Goal: Information Seeking & Learning: Compare options

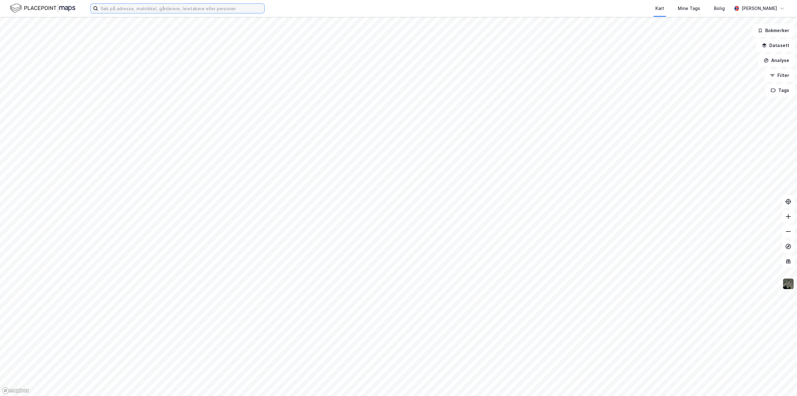
click at [175, 7] on input at bounding box center [181, 8] width 166 height 9
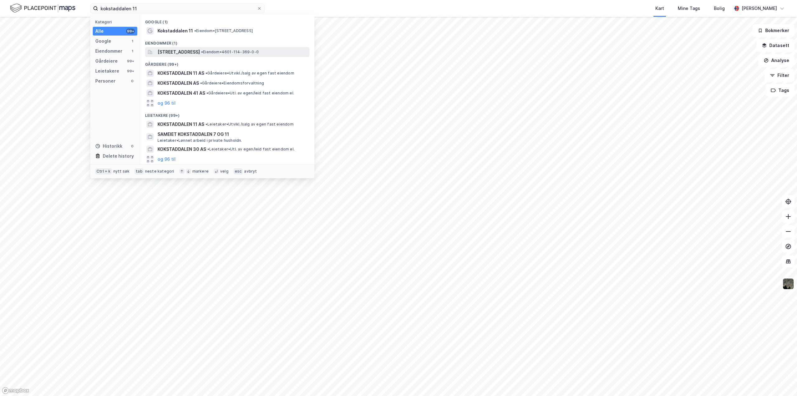
click at [199, 49] on span "Kokstaddalen 11, 5257, KOKSTAD, BERGEN" at bounding box center [178, 51] width 42 height 7
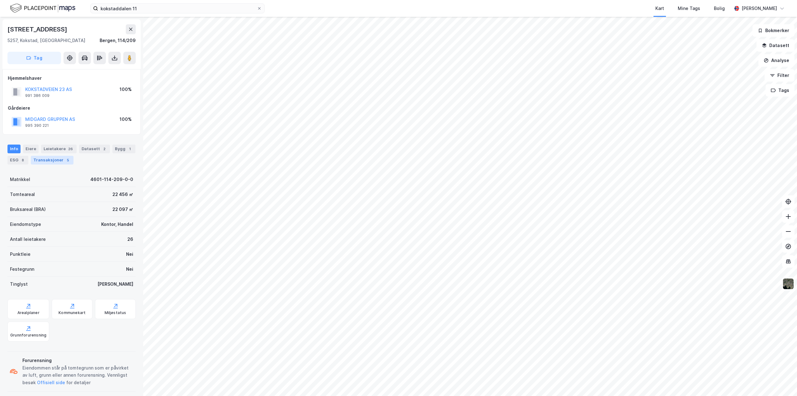
click at [52, 159] on div "Transaksjoner 5" at bounding box center [52, 160] width 43 height 9
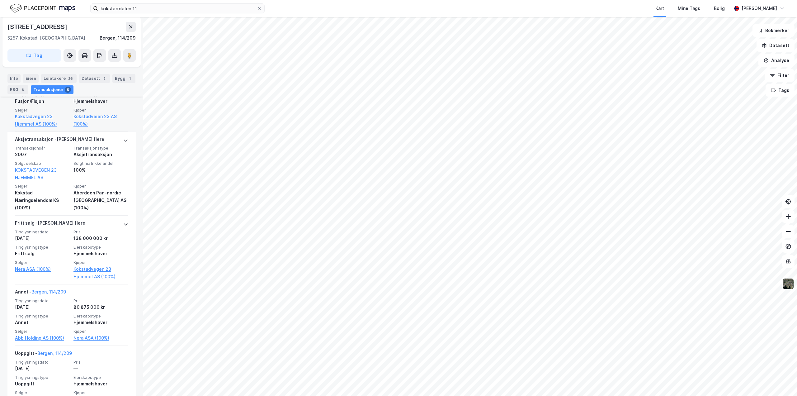
scroll to position [236, 0]
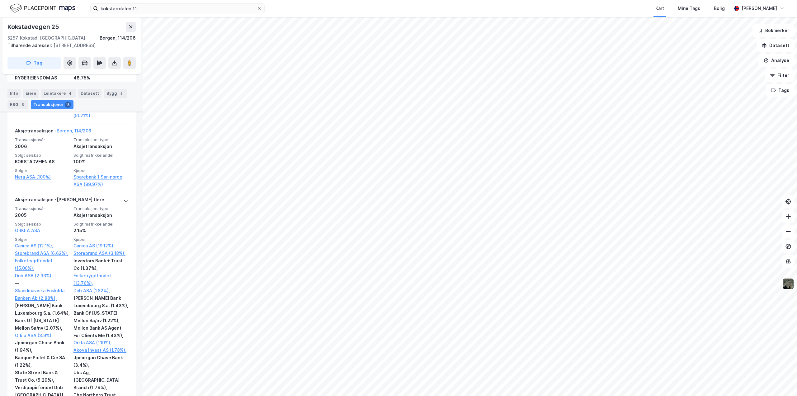
scroll to position [809, 0]
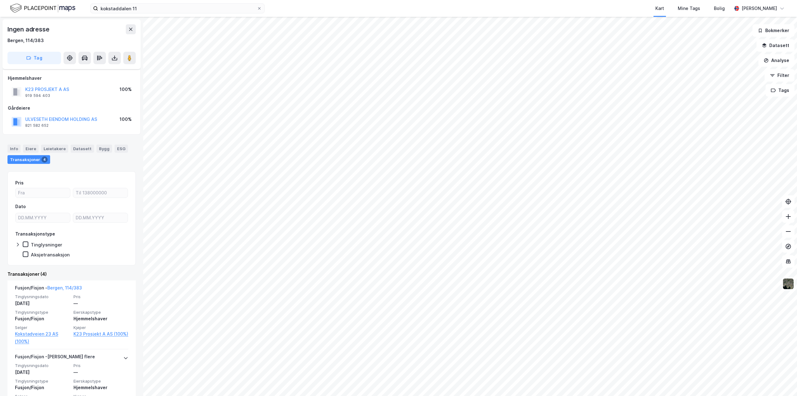
scroll to position [182, 0]
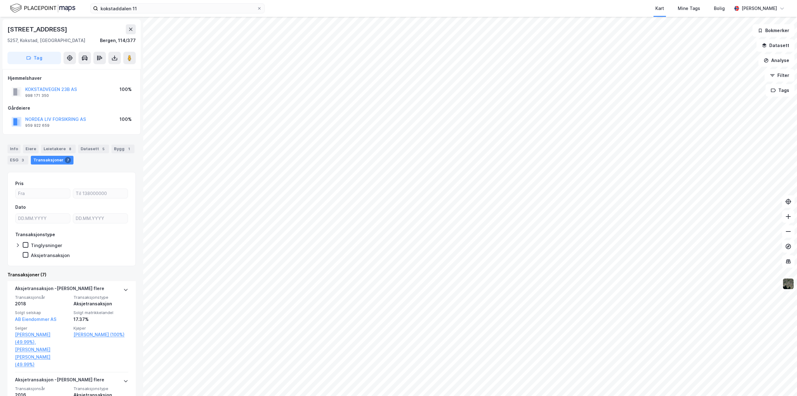
click at [428, 0] on html "kokstaddalen 11 Kart Mine Tags Bolig Aleksander Moholdt Kokstadvegen 23b 5257, …" at bounding box center [398, 198] width 797 height 396
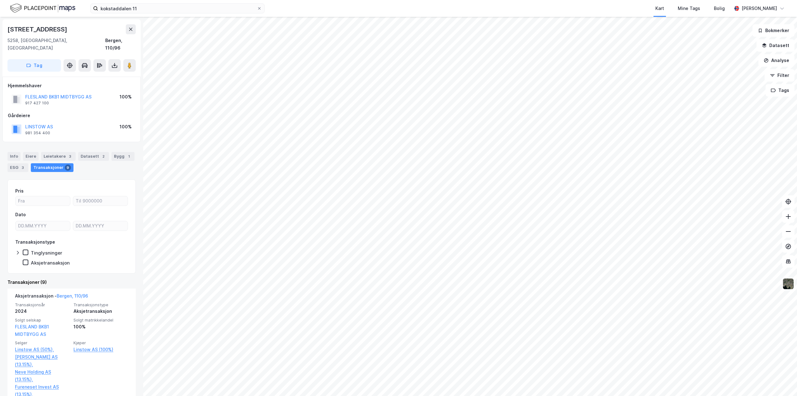
click at [785, 282] on img at bounding box center [788, 284] width 12 height 12
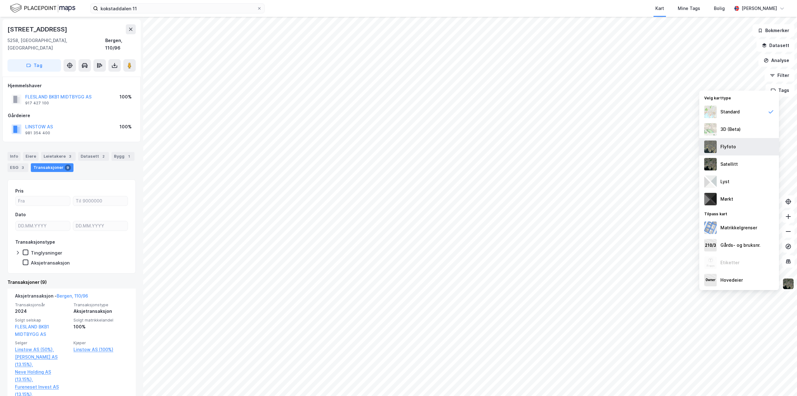
click at [709, 149] on img at bounding box center [710, 146] width 12 height 12
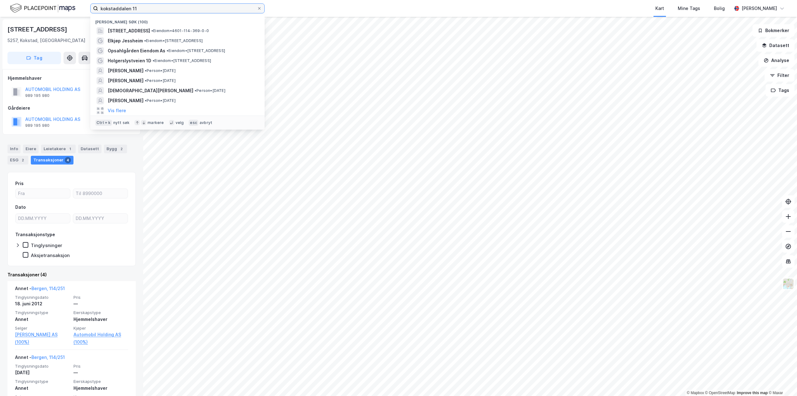
drag, startPoint x: 171, startPoint y: 7, endPoint x: -101, endPoint y: -8, distance: 272.7
click at [0, 0] on html "kokstaddalen 11 Nylige søk (100) Kokstaddalen 11, 5257, KOKSTAD, BERGEN • Eiend…" at bounding box center [398, 198] width 797 height 396
paste input "[PERSON_NAME]"
type input "[PERSON_NAME]"
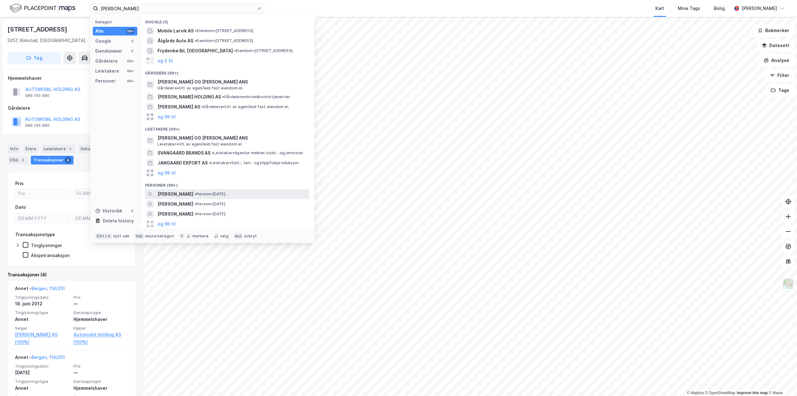
click at [176, 191] on span "OLE GRANGAARD" at bounding box center [175, 193] width 36 height 7
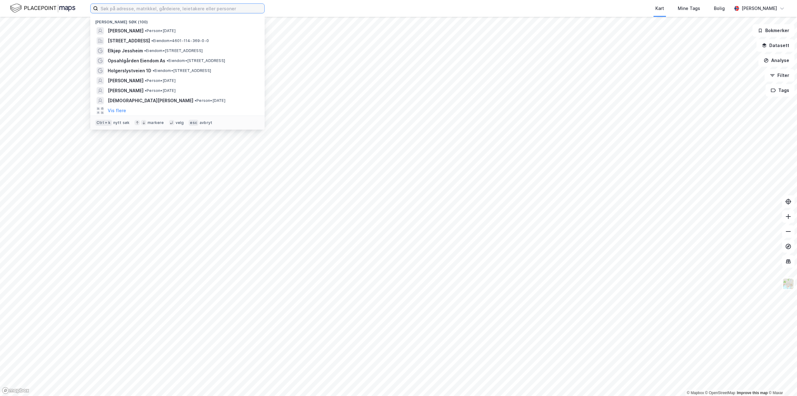
click at [118, 10] on input at bounding box center [181, 8] width 166 height 9
click at [124, 29] on span "OLE GRANGAARD" at bounding box center [126, 30] width 36 height 7
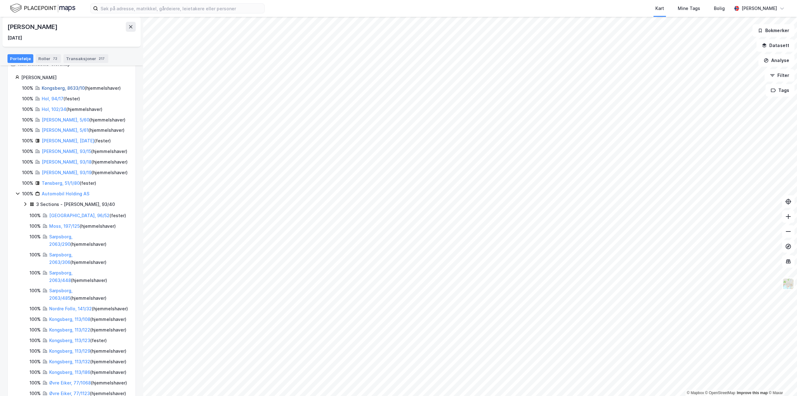
scroll to position [62, 0]
click at [63, 87] on link "Kongsberg, 8633/10" at bounding box center [63, 89] width 43 height 5
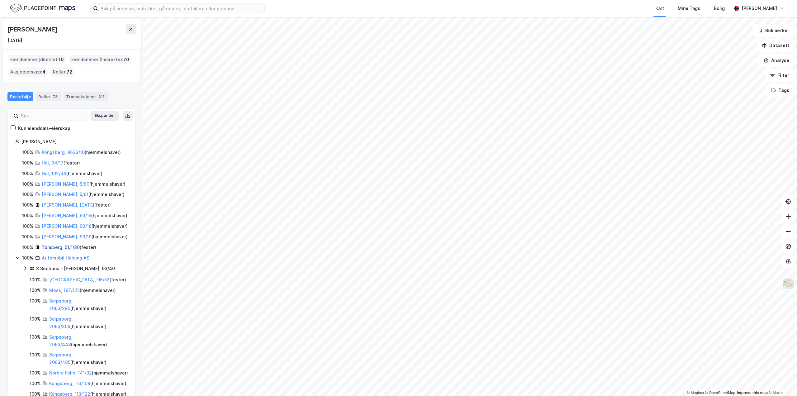
click at [54, 246] on link "Tønsberg, 51/1/80" at bounding box center [61, 246] width 38 height 5
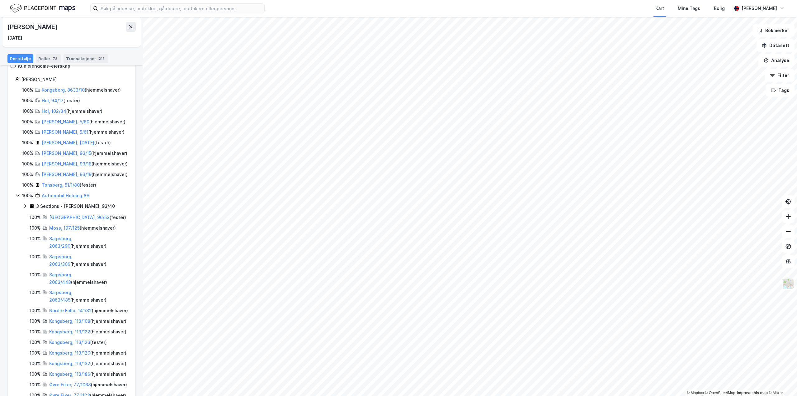
click at [16, 195] on icon at bounding box center [17, 195] width 5 height 5
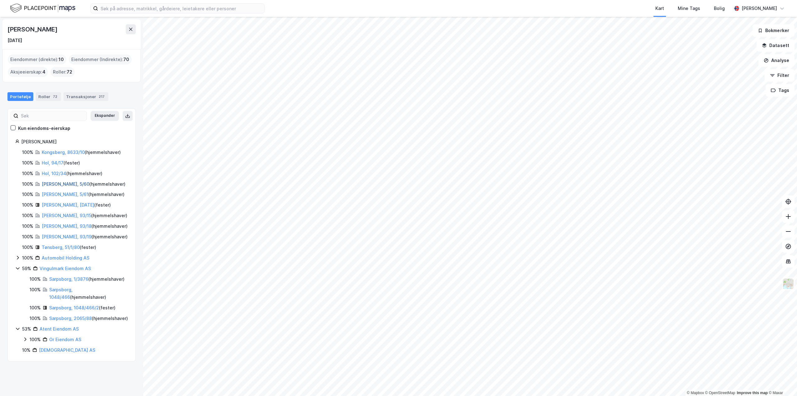
click at [56, 184] on link "Nore Og Uvdal, 5/60" at bounding box center [66, 183] width 48 height 5
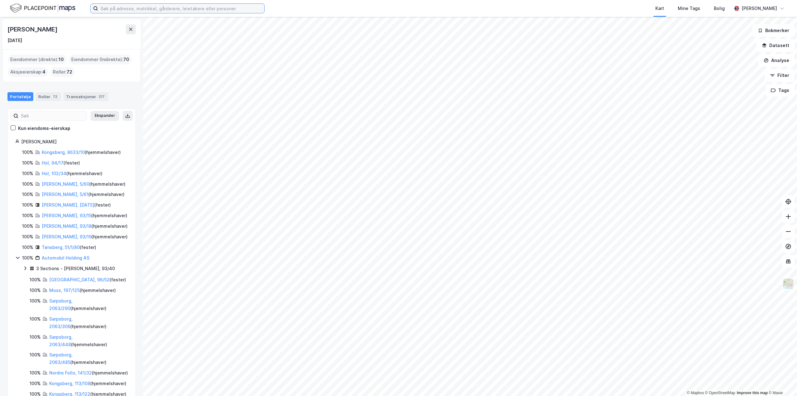
click at [130, 7] on input at bounding box center [181, 8] width 166 height 9
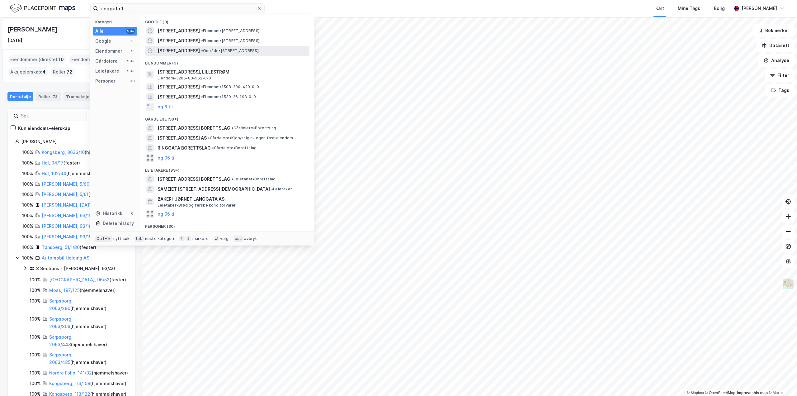
click at [173, 50] on span "Ringgata 1A" at bounding box center [178, 50] width 42 height 7
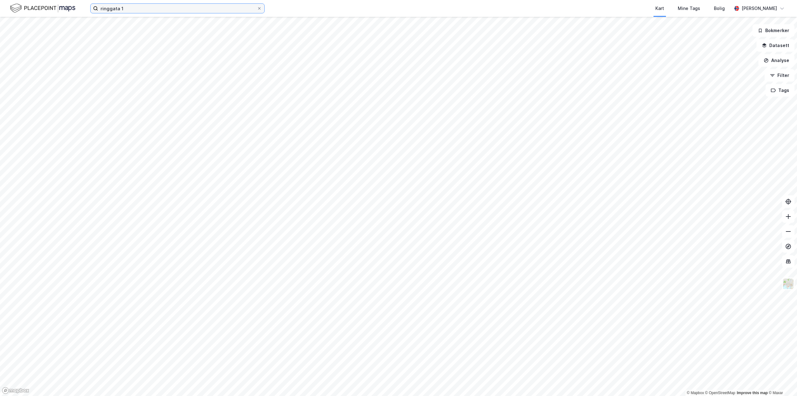
click at [151, 9] on input "ringgata 1" at bounding box center [177, 8] width 159 height 9
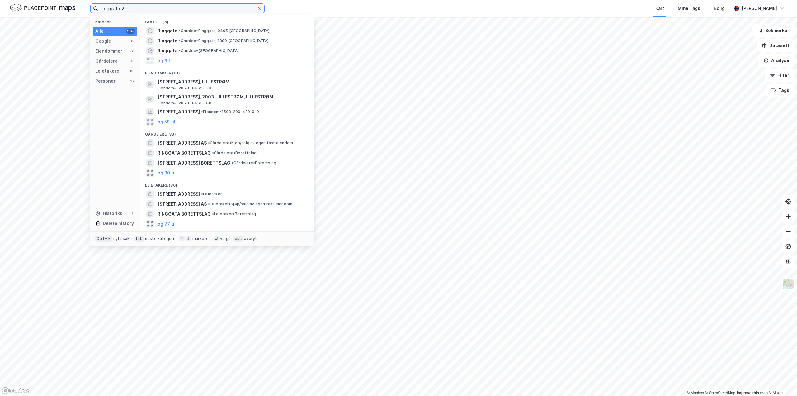
type input "ringgata 2"
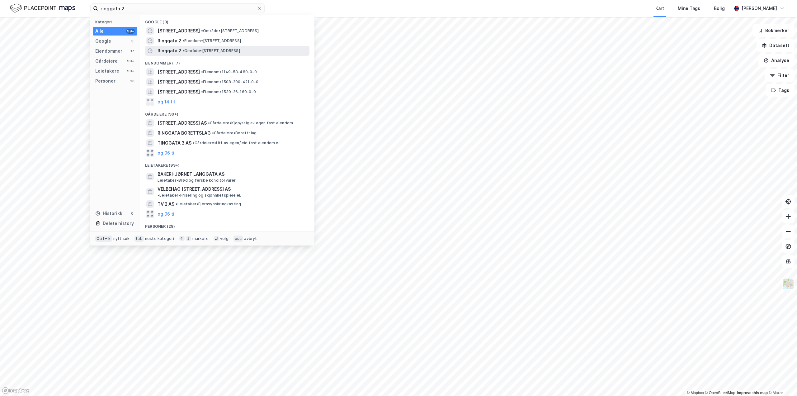
click at [195, 52] on span "• Område • Ringgata 2, 0577 Oslo" at bounding box center [211, 50] width 58 height 5
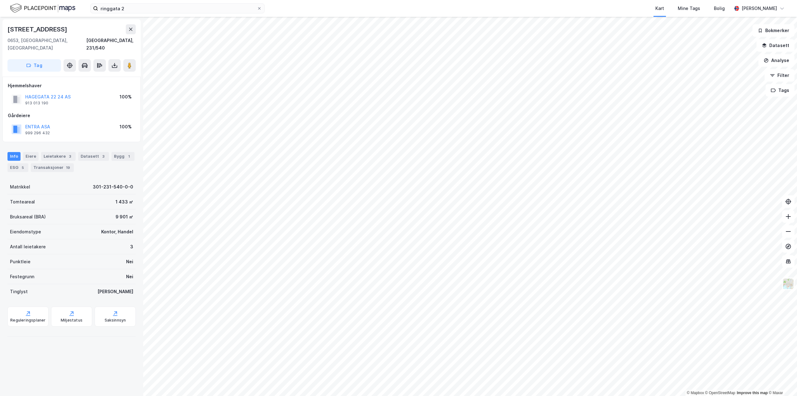
click at [314, 395] on html "ringgata 2 Kart Mine Tags Bolig Aleksander Moholdt © Mapbox © OpenStreetMap Imp…" at bounding box center [398, 198] width 797 height 396
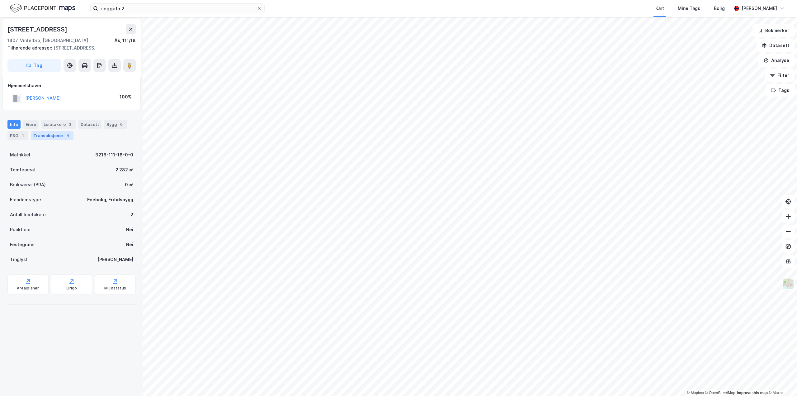
click at [42, 136] on div "Transaksjoner 4" at bounding box center [52, 135] width 43 height 9
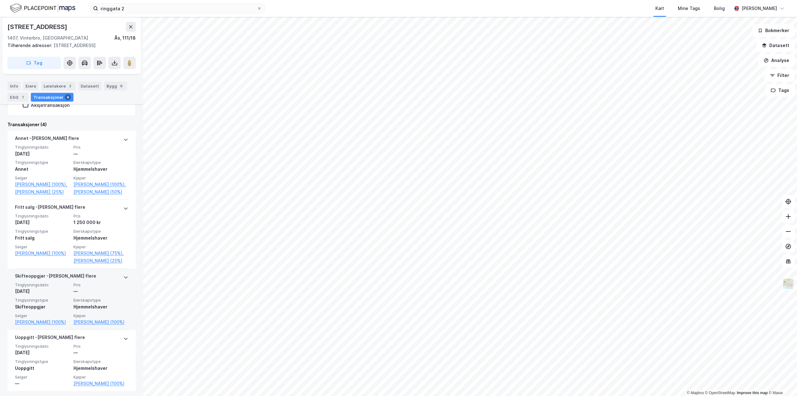
scroll to position [158, 0]
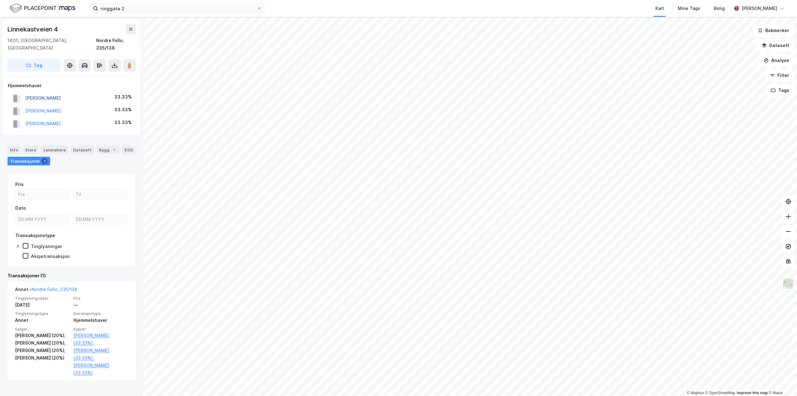
click at [0, 0] on button "OLSGAARD ALAN" at bounding box center [0, 0] width 0 height 0
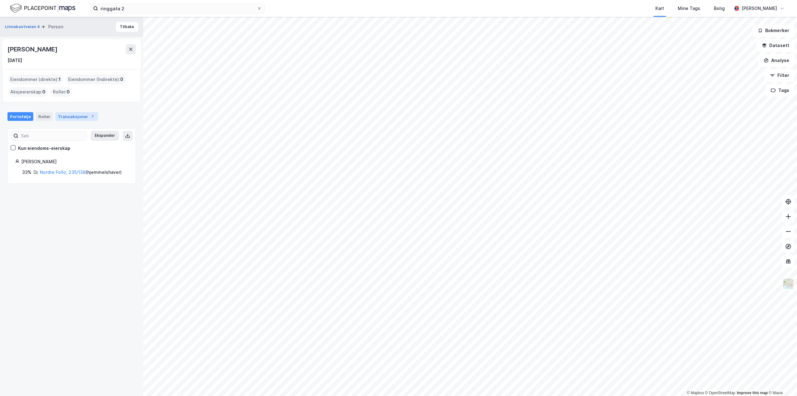
click at [59, 113] on div "Transaksjoner 7" at bounding box center [76, 116] width 43 height 9
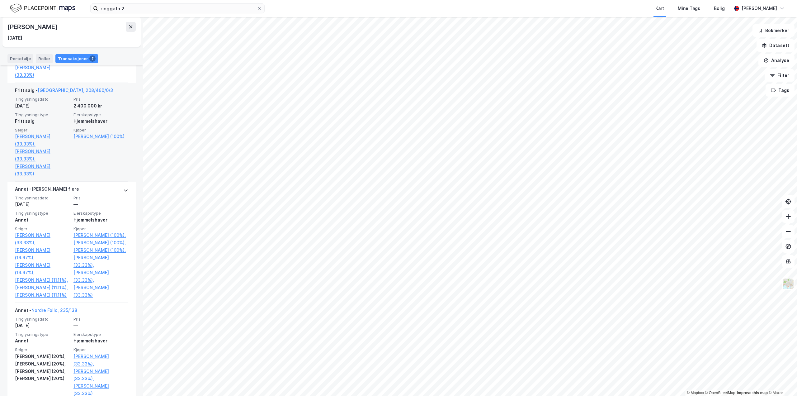
scroll to position [387, 0]
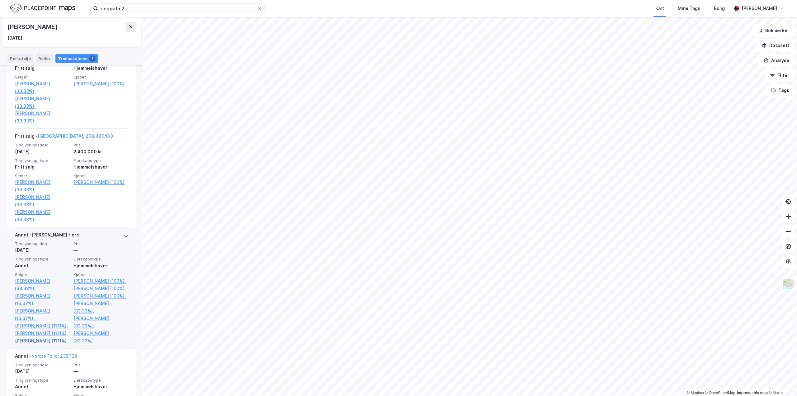
click at [31, 337] on link "Lopes DA Cunha Olsgaard Maria De Lurdes (11.11%)" at bounding box center [42, 340] width 55 height 7
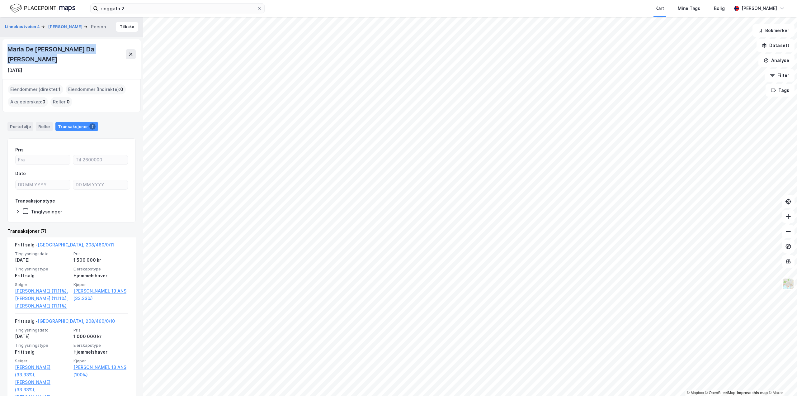
drag, startPoint x: 7, startPoint y: 49, endPoint x: 102, endPoint y: 58, distance: 95.9
click at [102, 58] on div "Maria De Lurdes Lopes Da Cunha Olsgaard 29. okt. 1926" at bounding box center [71, 59] width 138 height 40
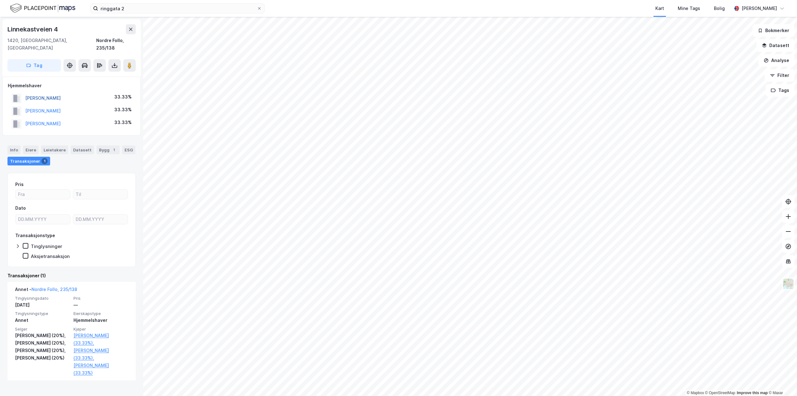
click at [0, 0] on button "OLSGAARD ALAN" at bounding box center [0, 0] width 0 height 0
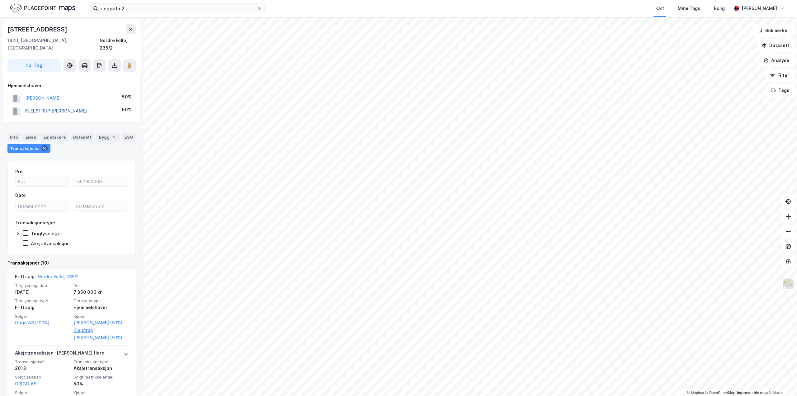
click at [0, 0] on button "KJELSTRUP SARA GJERSTAD" at bounding box center [0, 0] width 0 height 0
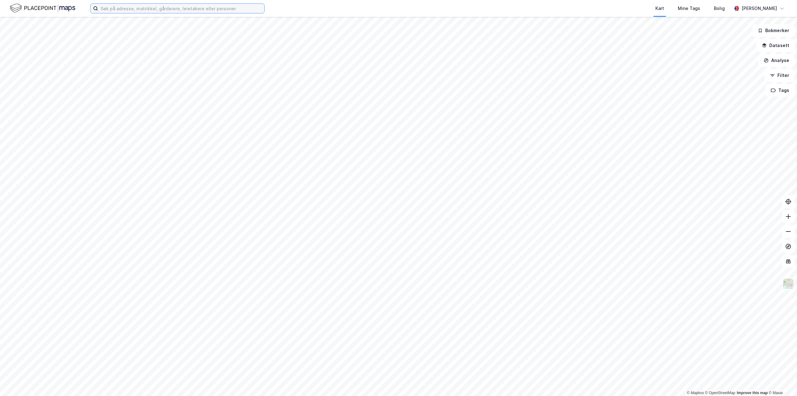
click at [135, 6] on input at bounding box center [181, 8] width 166 height 9
type input "a"
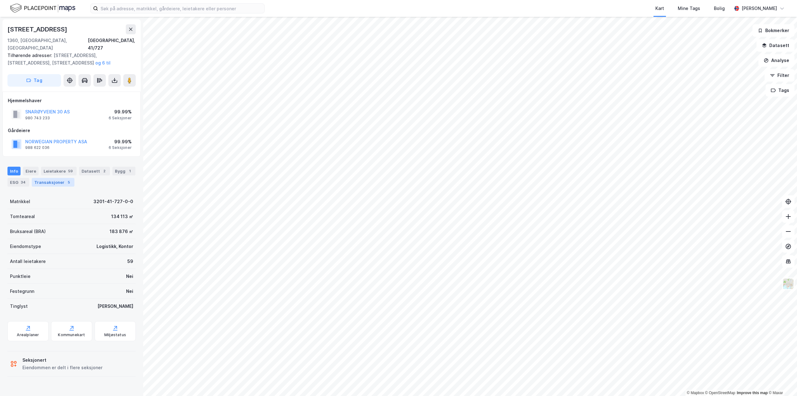
click at [66, 179] on div "5" at bounding box center [69, 182] width 6 height 6
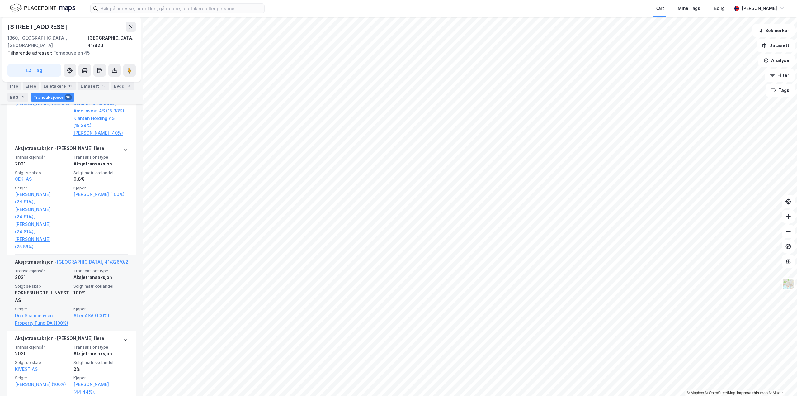
scroll to position [342, 0]
click at [37, 314] on link "Dnb Scandinavian Property Fund DA (100%)" at bounding box center [42, 321] width 55 height 15
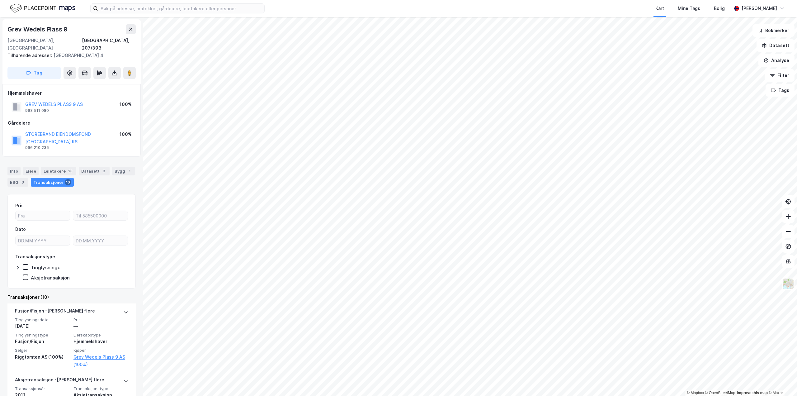
click at [56, 178] on div "Transaksjoner 10" at bounding box center [52, 182] width 43 height 9
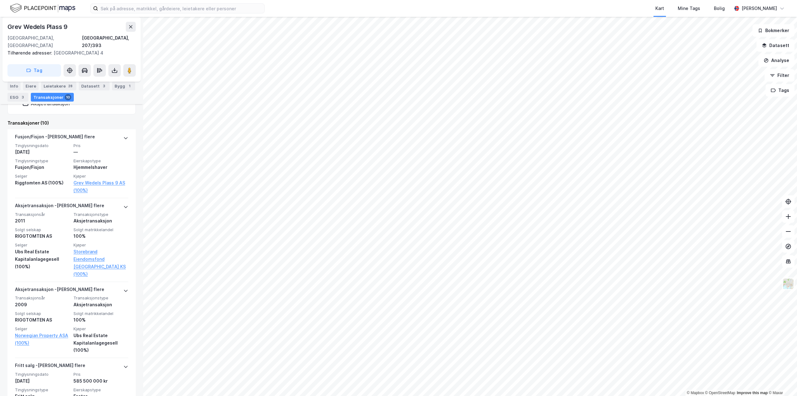
scroll to position [218, 0]
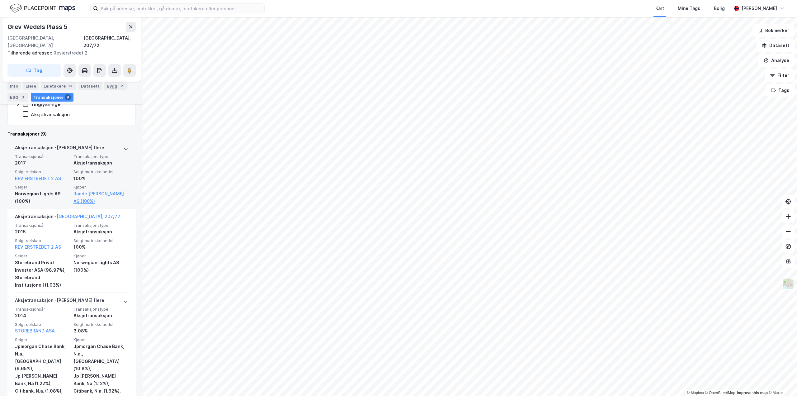
scroll to position [249, 0]
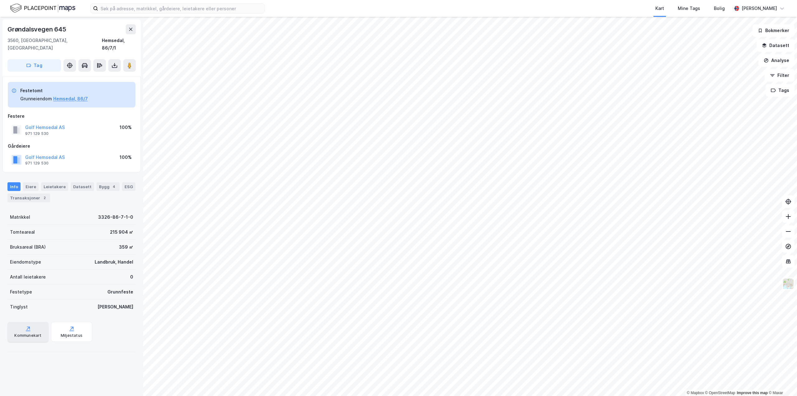
click at [28, 325] on icon at bounding box center [28, 328] width 6 height 6
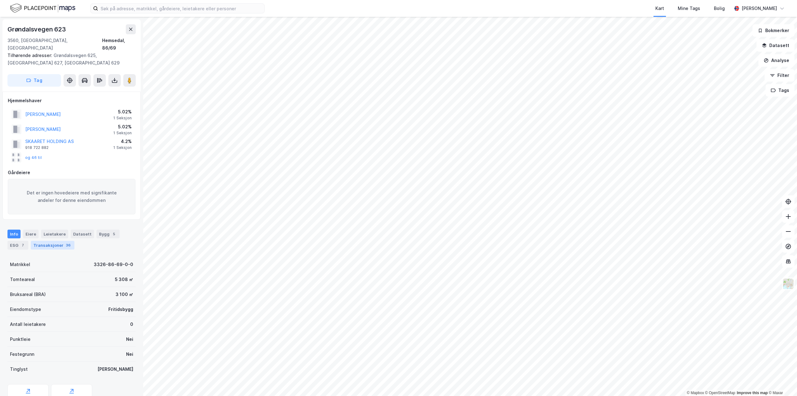
click at [49, 241] on div "Transaksjoner 36" at bounding box center [53, 245] width 44 height 9
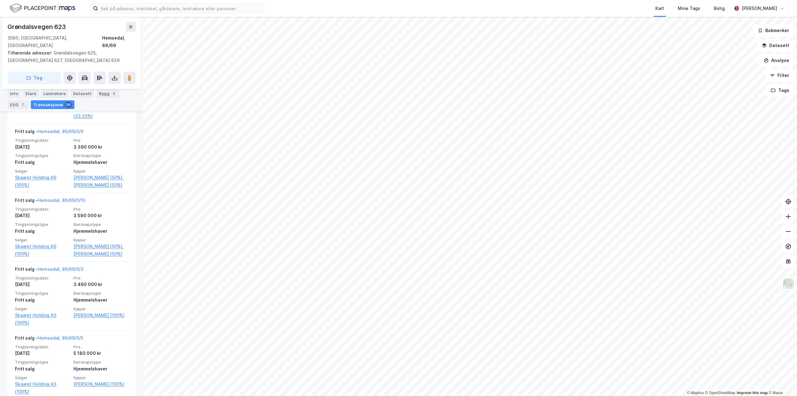
scroll to position [2241, 0]
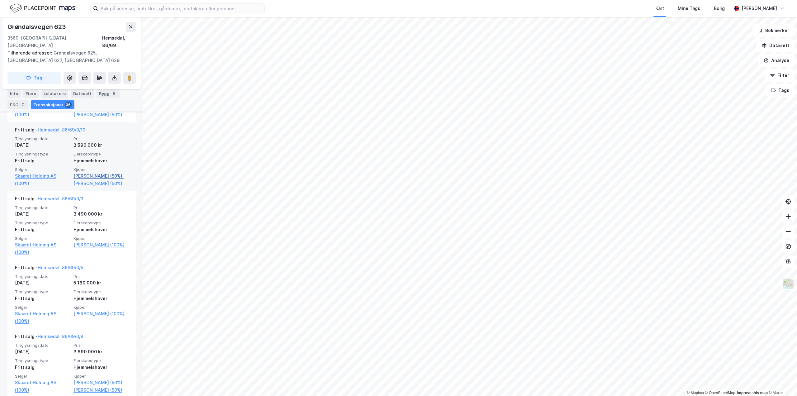
click at [92, 174] on link "Monrad-hansen Pia (50%)," at bounding box center [100, 175] width 55 height 7
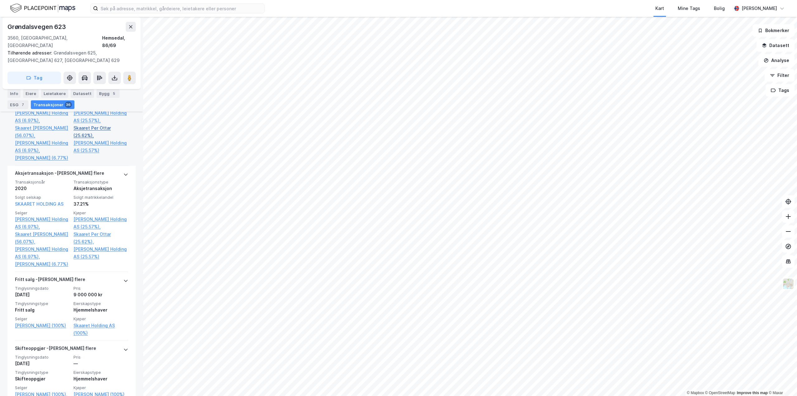
scroll to position [2832, 0]
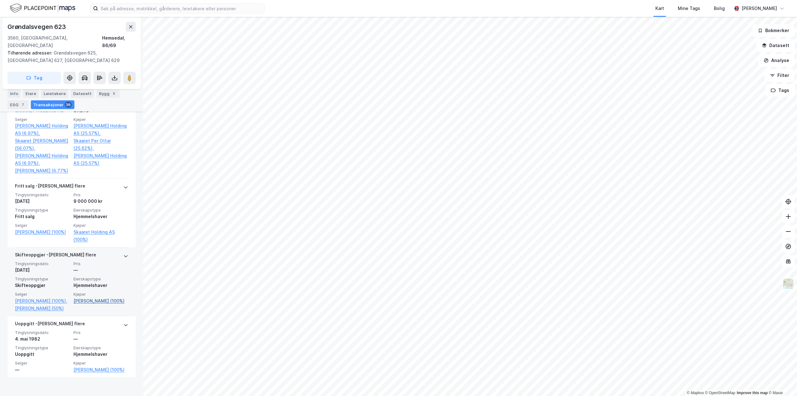
click at [82, 304] on link "Kirkebøen Britt Marie (100%)" at bounding box center [100, 300] width 55 height 7
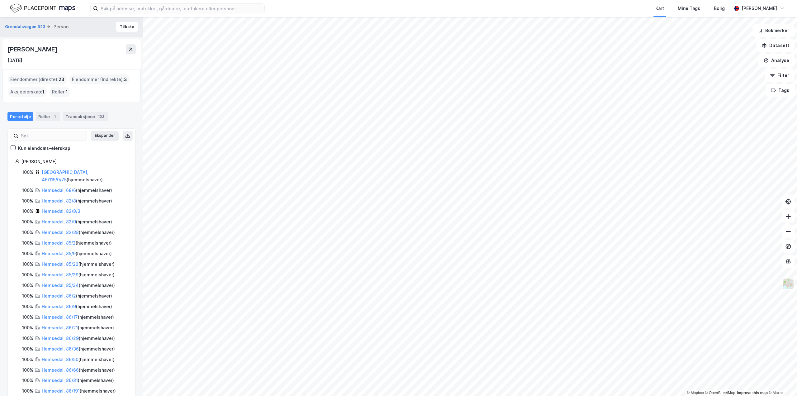
click at [106, 391] on div "© Mapbox © OpenStreetMap Improve this map © Maxar Grøndalsvegen 623 Person Tilb…" at bounding box center [398, 206] width 797 height 379
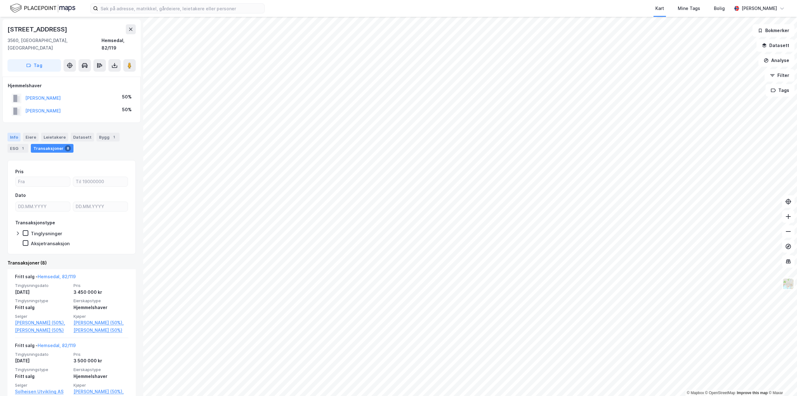
click at [15, 133] on div "Info" at bounding box center [13, 137] width 13 height 9
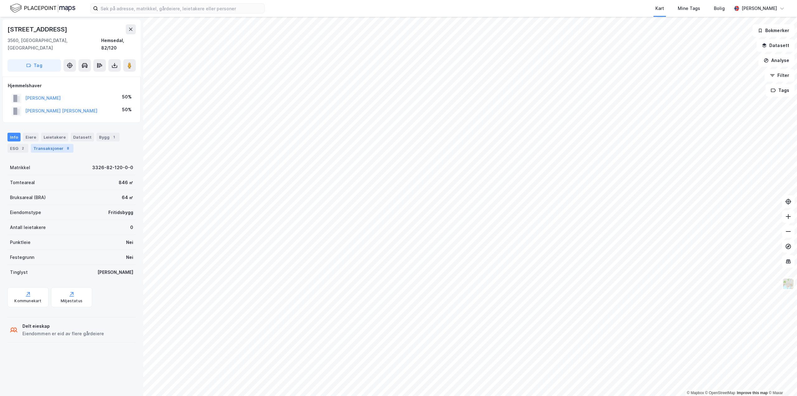
click at [56, 144] on div "Transaksjoner 8" at bounding box center [52, 148] width 43 height 9
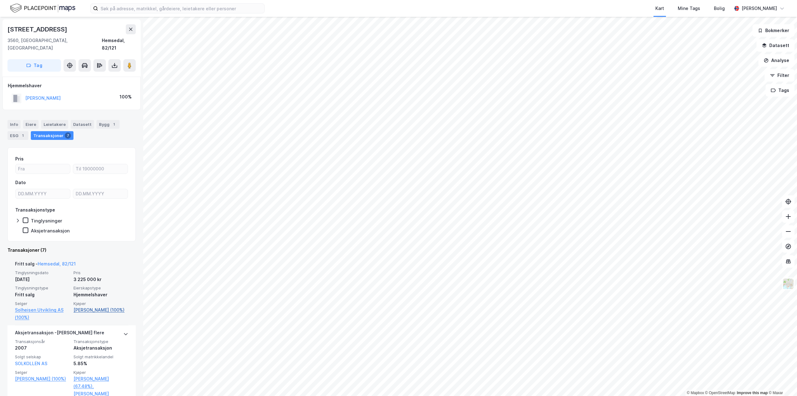
click at [89, 306] on link "Brandi Thomas Steen (100%)" at bounding box center [100, 309] width 55 height 7
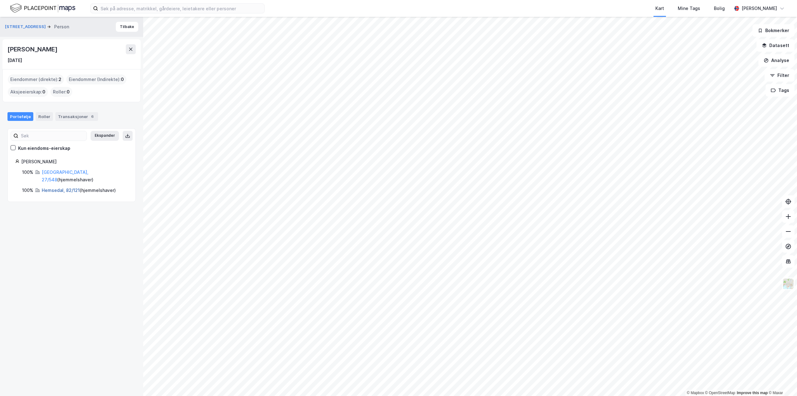
click at [56, 187] on link "Hemsedal, 82/121" at bounding box center [61, 189] width 38 height 5
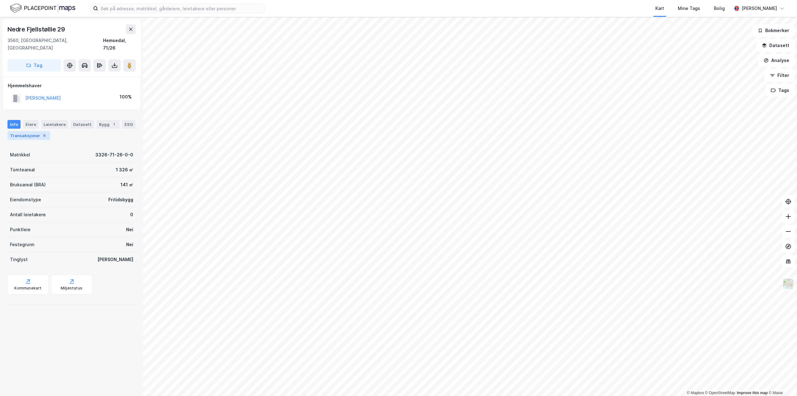
click at [27, 131] on div "Transaksjoner 6" at bounding box center [28, 135] width 43 height 9
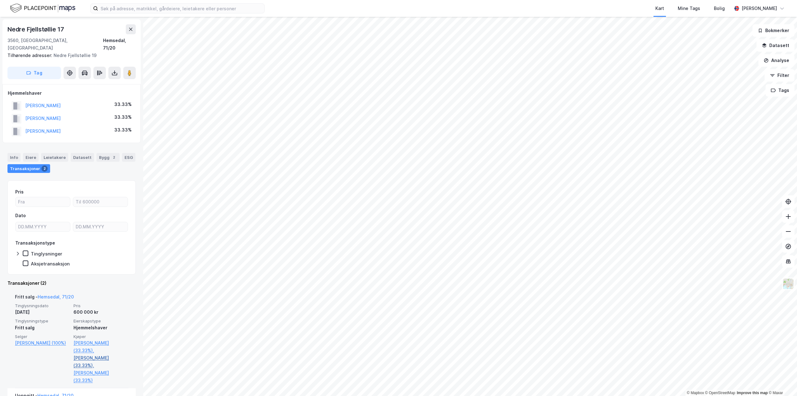
click at [100, 354] on link "Gulbrandsen Wiggo (33.33%)," at bounding box center [100, 361] width 55 height 15
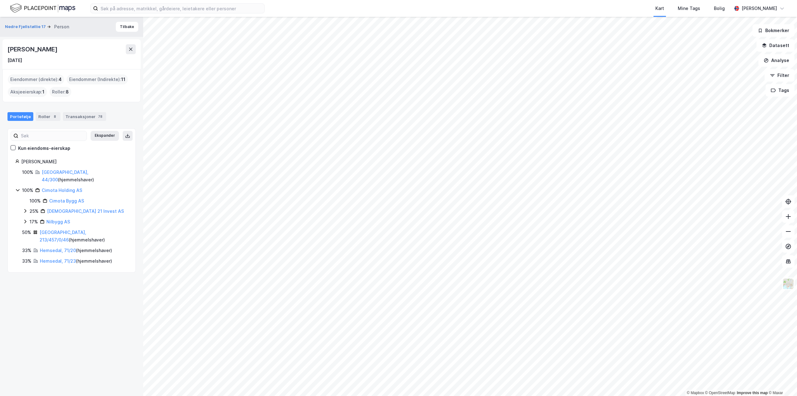
click at [416, 395] on html "Kart Mine Tags Bolig Aleksander Moholdt © Mapbox © OpenStreetMap Improve this m…" at bounding box center [398, 198] width 797 height 396
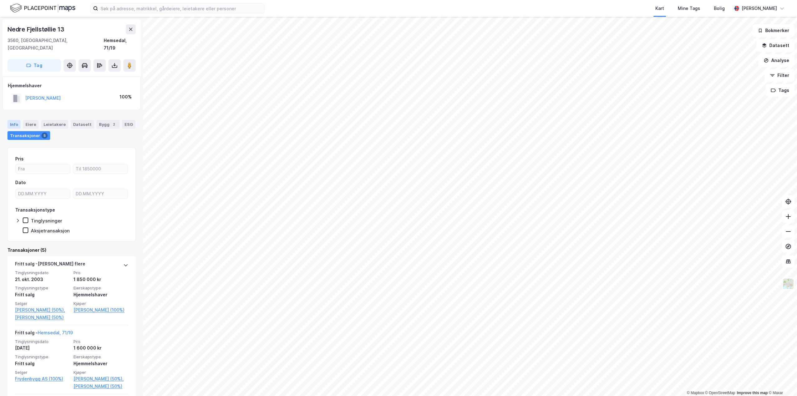
click at [12, 120] on div "Info" at bounding box center [13, 124] width 13 height 9
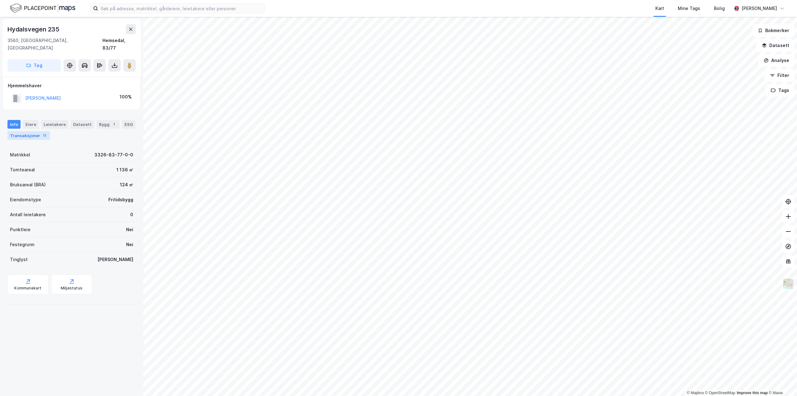
click at [30, 131] on div "Transaksjoner 11" at bounding box center [28, 135] width 43 height 9
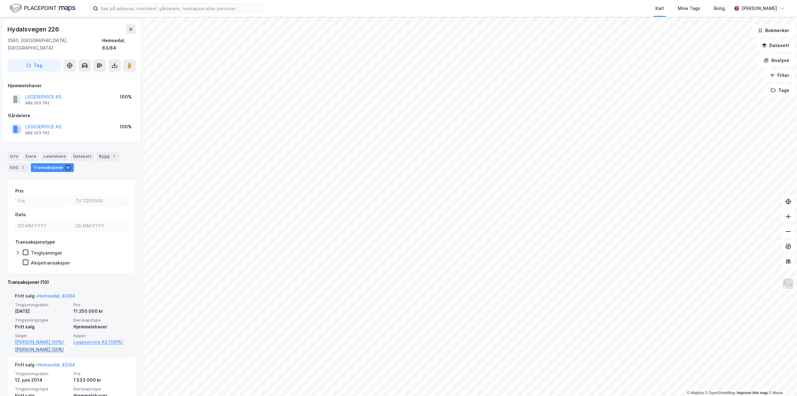
click at [30, 350] on link "Lien Johan Joachim (50%)" at bounding box center [42, 348] width 55 height 7
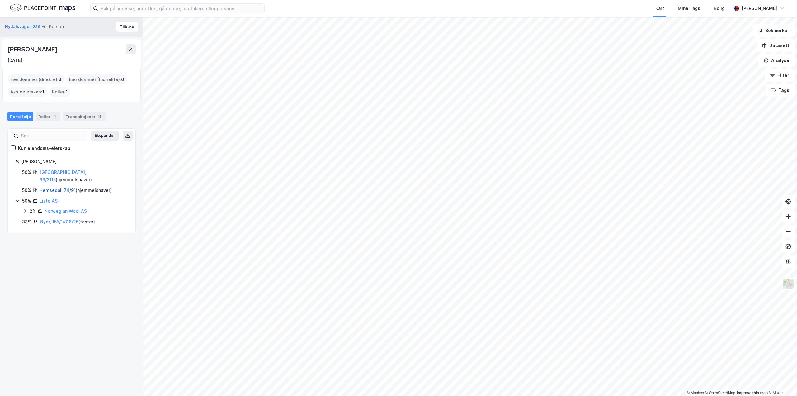
click at [57, 187] on link "Hemsedal, 74/91" at bounding box center [58, 189] width 36 height 5
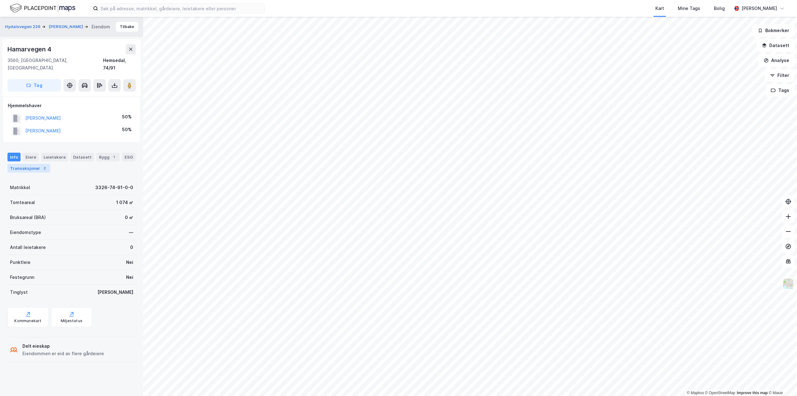
click at [35, 164] on div "Transaksjoner 2" at bounding box center [28, 168] width 43 height 9
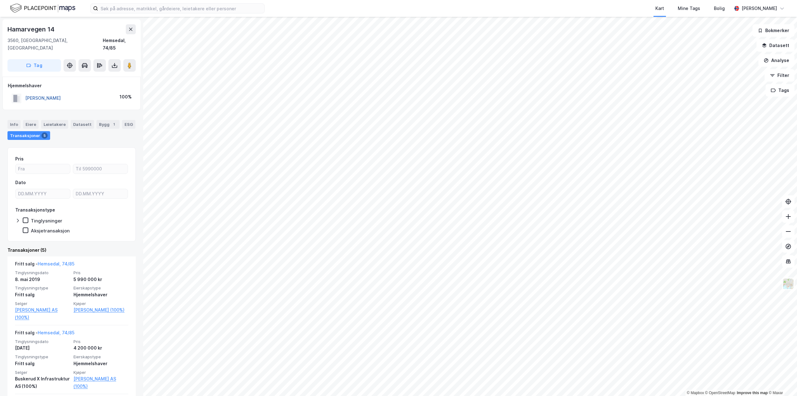
click at [0, 0] on button "ZHAO XU" at bounding box center [0, 0] width 0 height 0
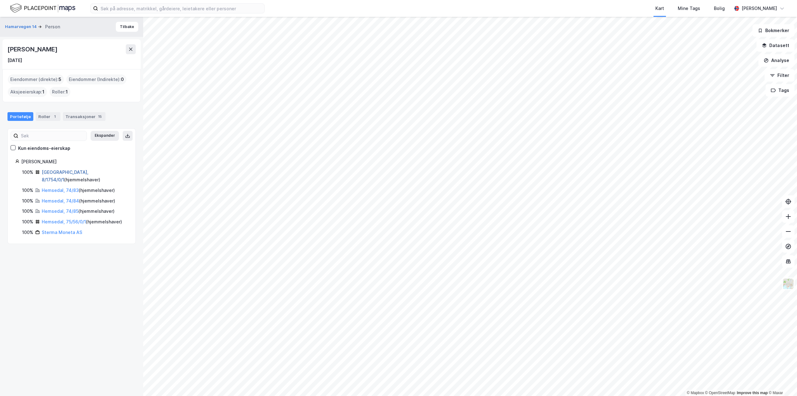
click at [52, 172] on link "Bærum, 8/1754/0/1" at bounding box center [65, 175] width 47 height 13
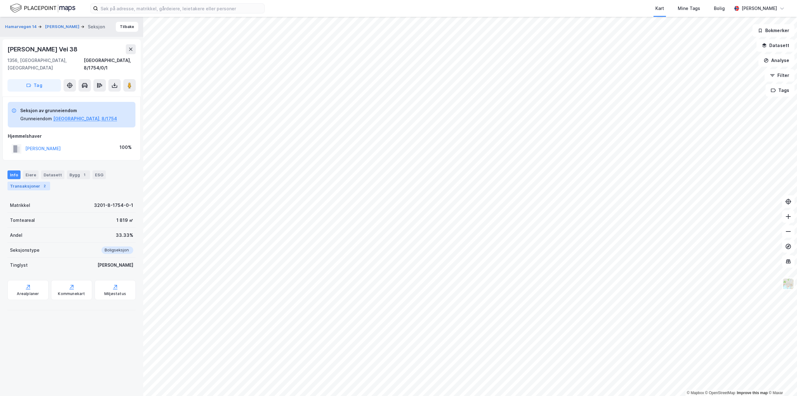
click at [26, 181] on div "Transaksjoner 2" at bounding box center [28, 185] width 43 height 9
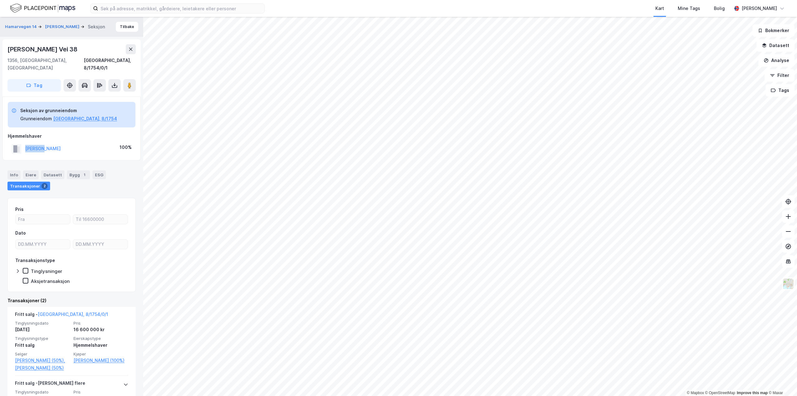
drag, startPoint x: 25, startPoint y: 139, endPoint x: 63, endPoint y: 143, distance: 38.5
click at [63, 143] on div "ZHAO XU 100%" at bounding box center [72, 148] width 128 height 13
copy button "ZHAO XU"
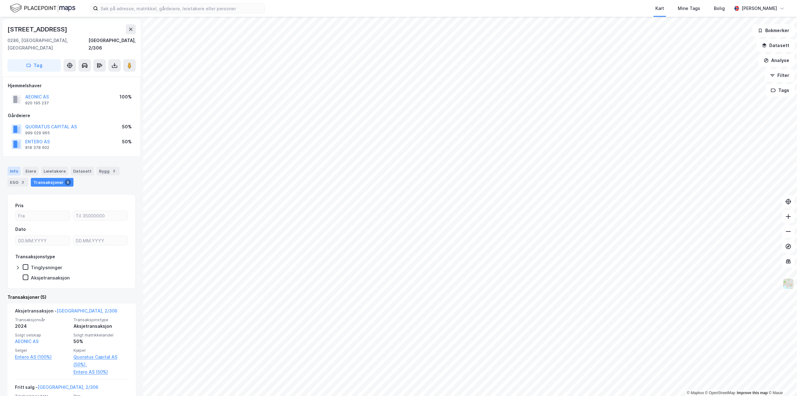
click at [16, 166] on div "Info" at bounding box center [13, 170] width 13 height 9
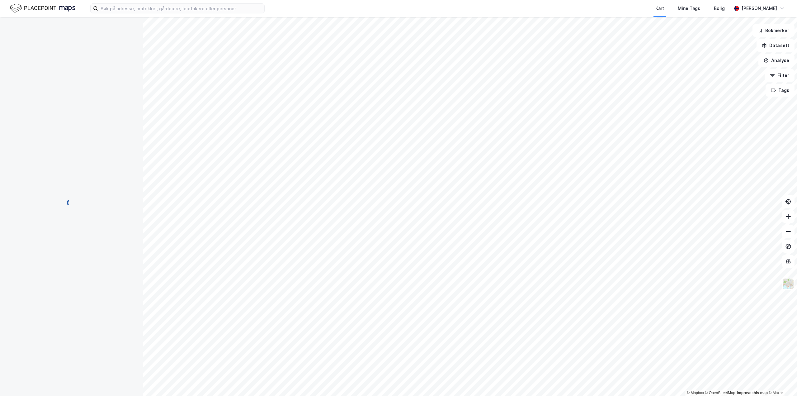
scroll to position [6, 0]
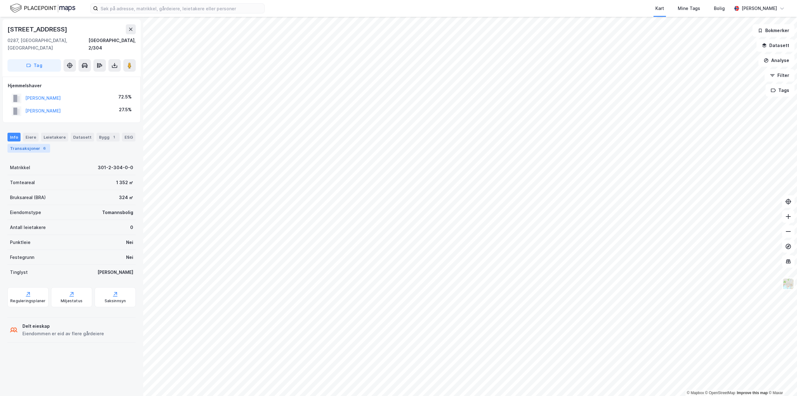
click at [32, 144] on div "Transaksjoner 6" at bounding box center [28, 148] width 43 height 9
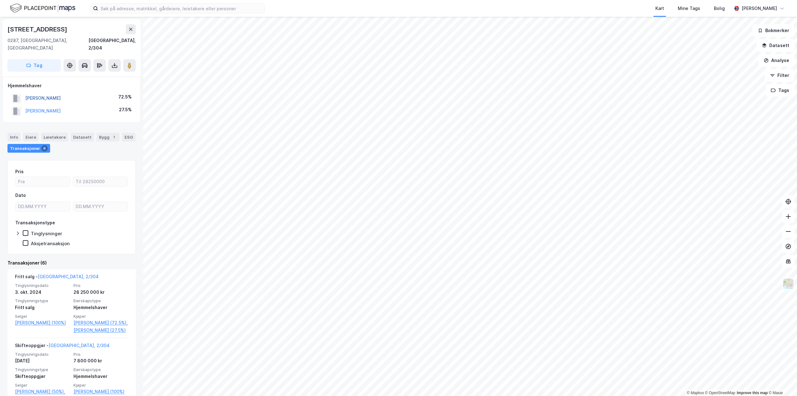
click at [0, 0] on button "SKATTUM NIKLAS SMITH" at bounding box center [0, 0] width 0 height 0
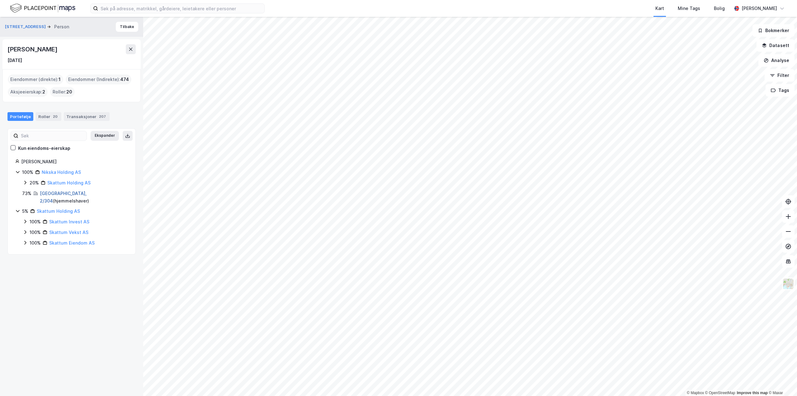
click at [47, 193] on link "Oslo, 2/304" at bounding box center [63, 196] width 47 height 13
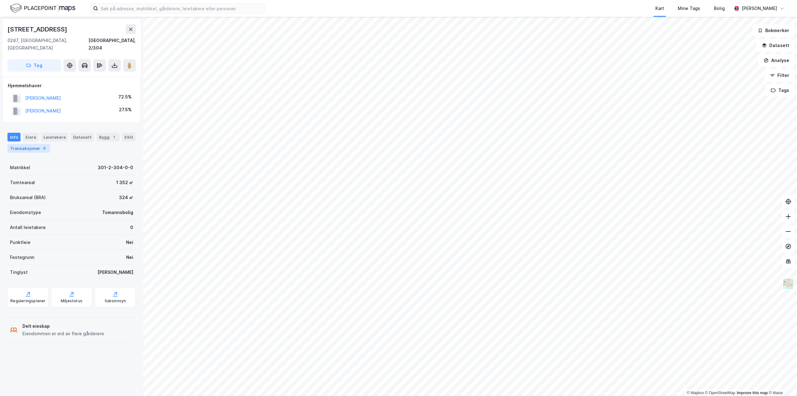
click at [29, 144] on div "Transaksjoner 6" at bounding box center [28, 148] width 43 height 9
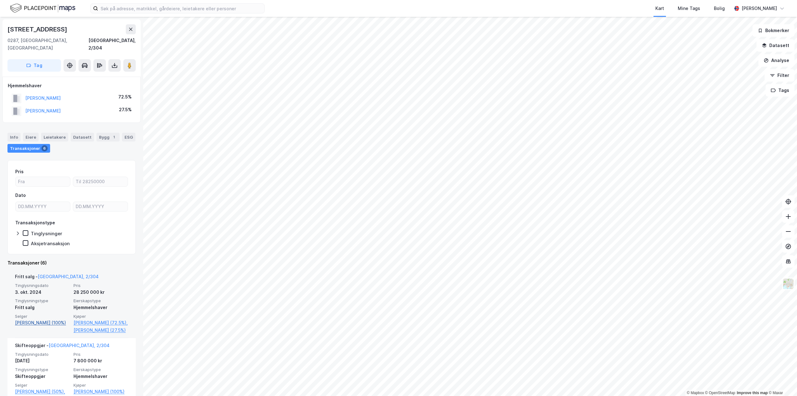
click at [47, 319] on link "Emblem Kristin (100%)" at bounding box center [42, 322] width 55 height 7
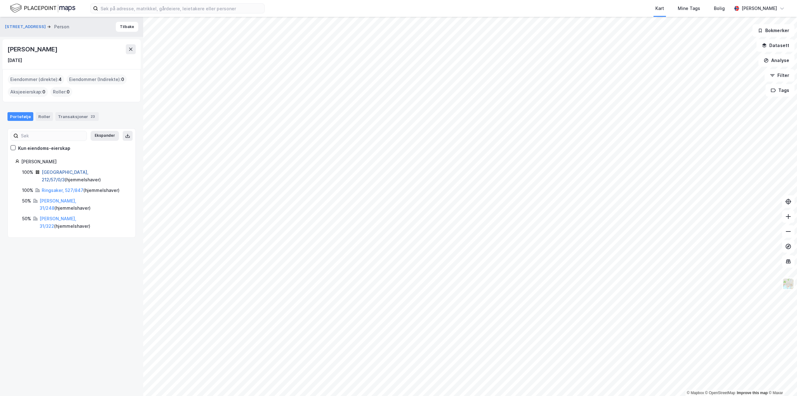
click at [54, 171] on link "Oslo, 212/57/0/3" at bounding box center [65, 175] width 47 height 13
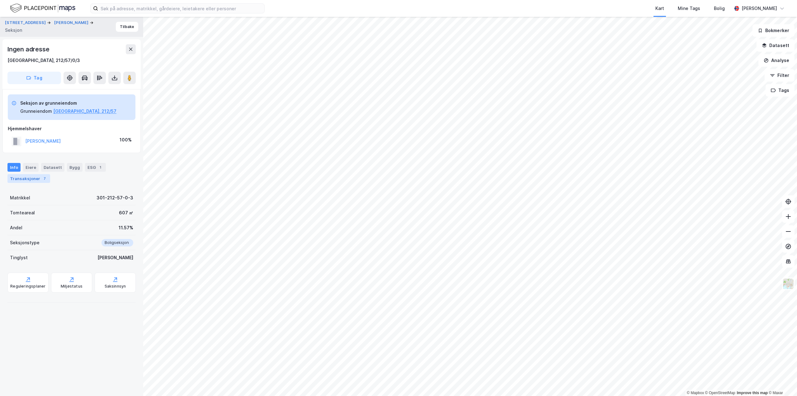
click at [27, 180] on div "Transaksjoner 7" at bounding box center [28, 178] width 43 height 9
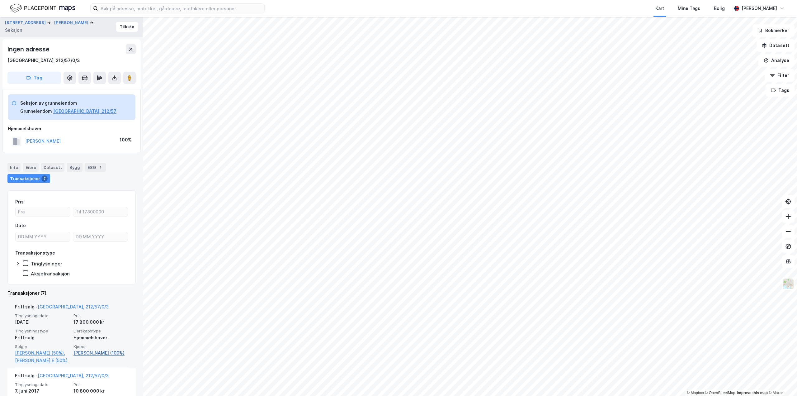
click at [88, 354] on link "Emblem Kristin (100%)" at bounding box center [100, 352] width 55 height 7
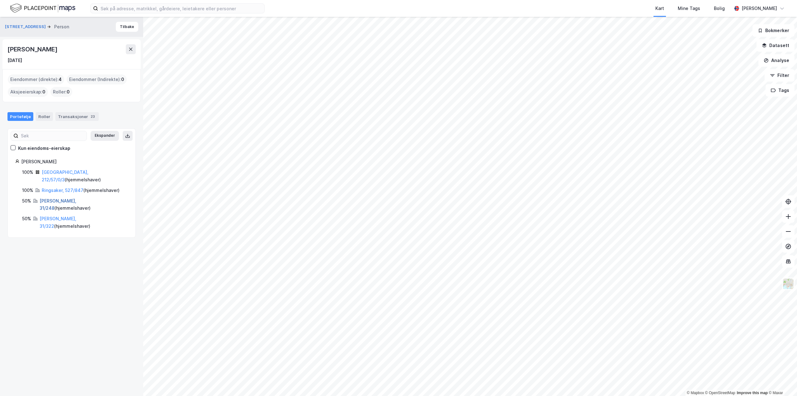
click at [44, 198] on link "Kragerø, 31/248" at bounding box center [58, 204] width 37 height 13
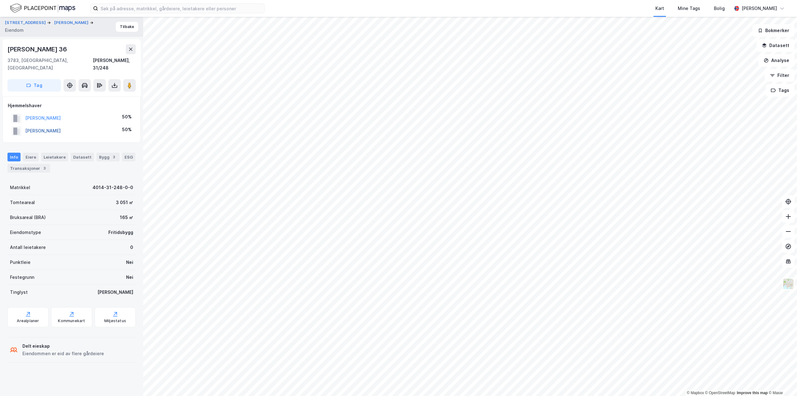
click at [0, 0] on button "EMBLEM KRISTIN" at bounding box center [0, 0] width 0 height 0
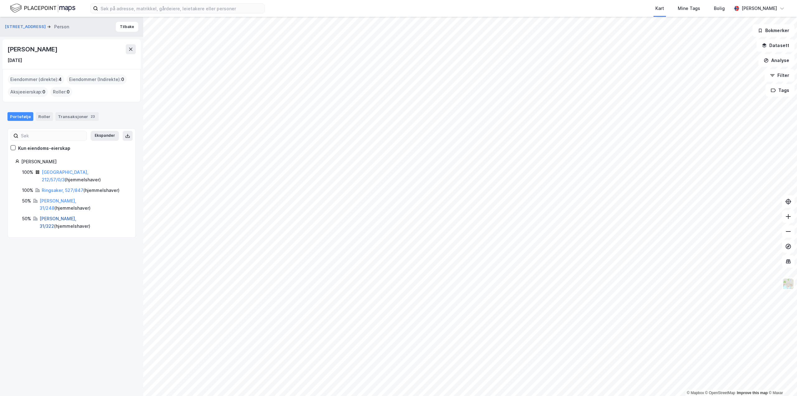
click at [51, 216] on link "Kragerø, 31/322" at bounding box center [58, 222] width 37 height 13
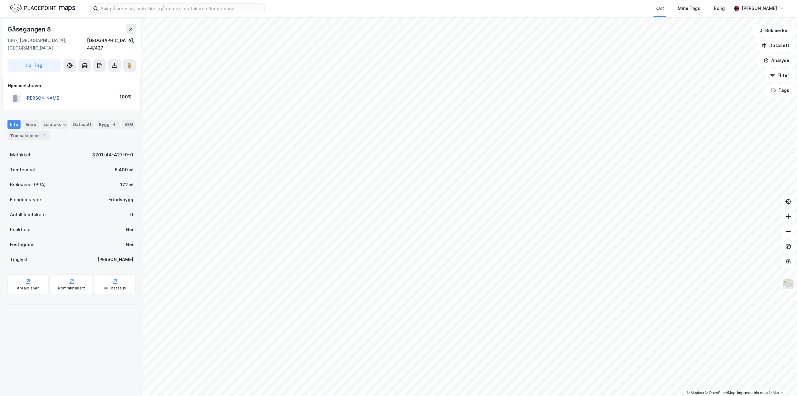
click at [0, 0] on button "[PERSON_NAME]" at bounding box center [0, 0] width 0 height 0
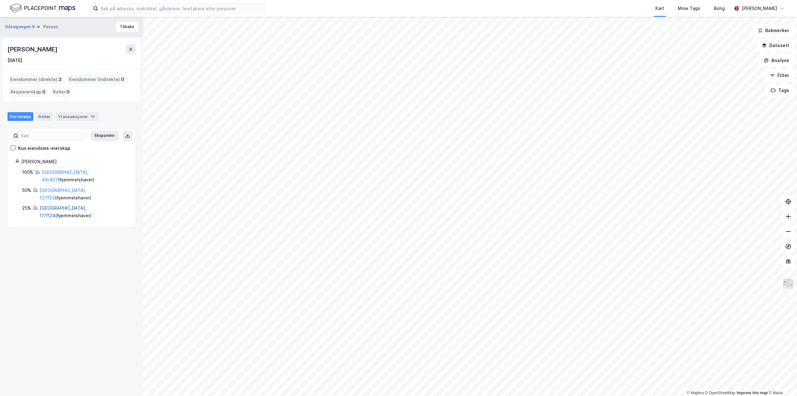
click at [54, 205] on link "[GEOGRAPHIC_DATA], 17/1124" at bounding box center [63, 211] width 47 height 13
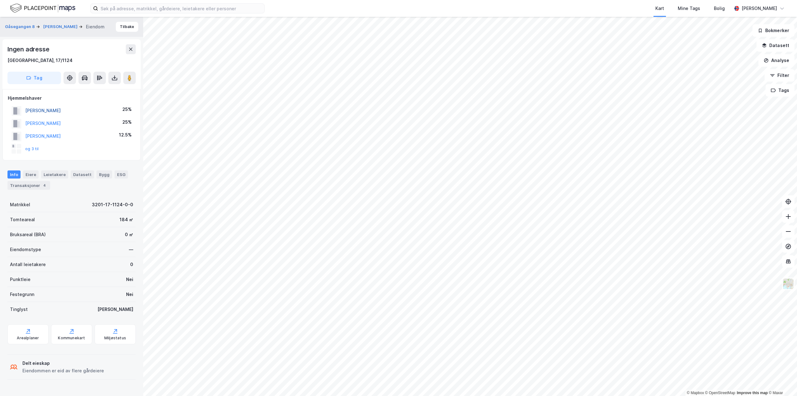
click at [0, 0] on button "[PERSON_NAME]" at bounding box center [0, 0] width 0 height 0
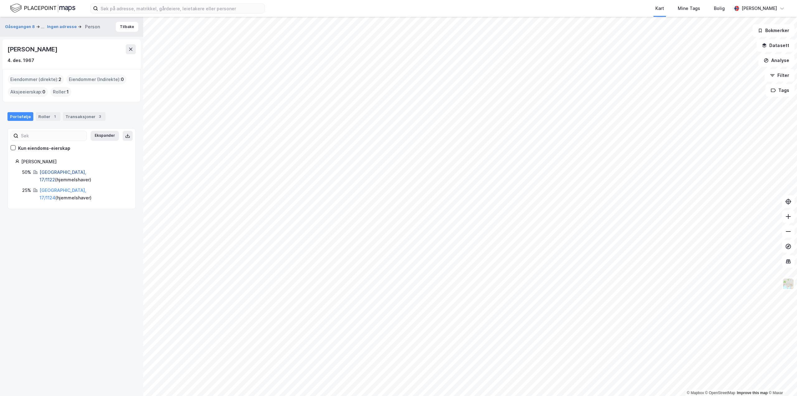
click at [56, 170] on link "[GEOGRAPHIC_DATA], 17/1122" at bounding box center [63, 175] width 47 height 13
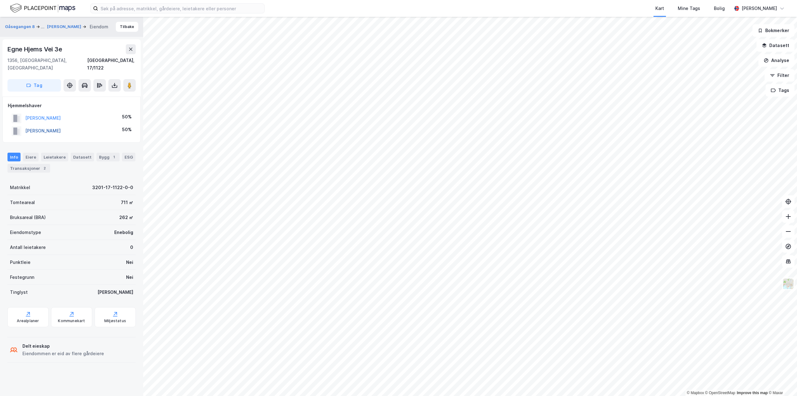
click at [0, 0] on button "[PERSON_NAME]" at bounding box center [0, 0] width 0 height 0
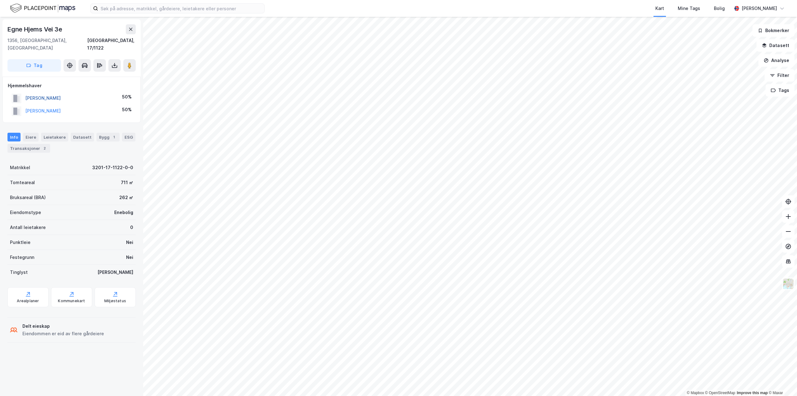
click at [0, 0] on button "[PERSON_NAME]" at bounding box center [0, 0] width 0 height 0
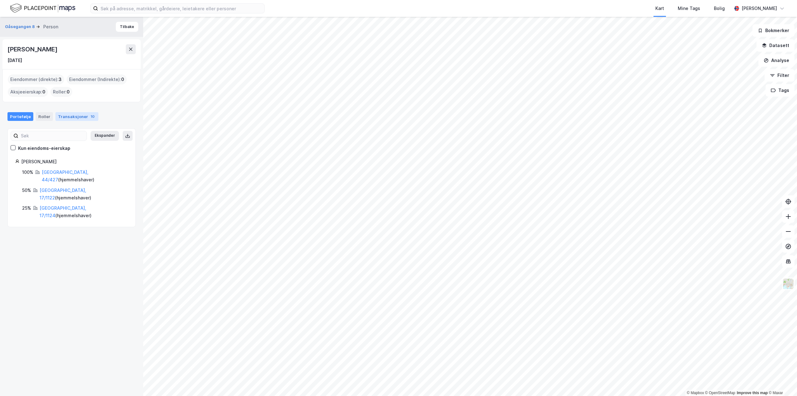
click at [63, 121] on div "Transaksjoner 10" at bounding box center [76, 116] width 43 height 9
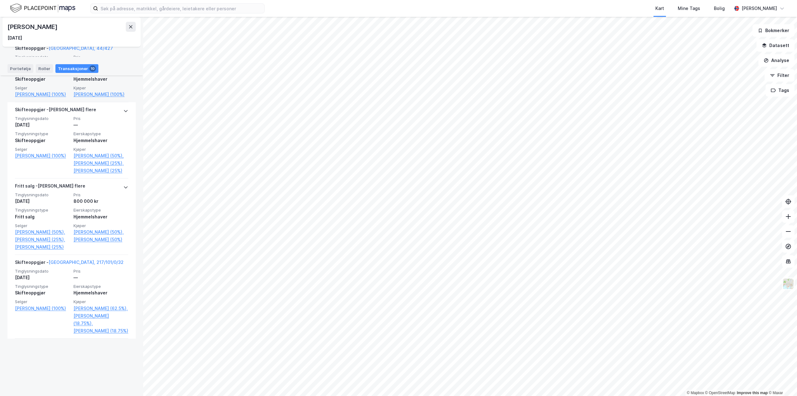
scroll to position [187, 0]
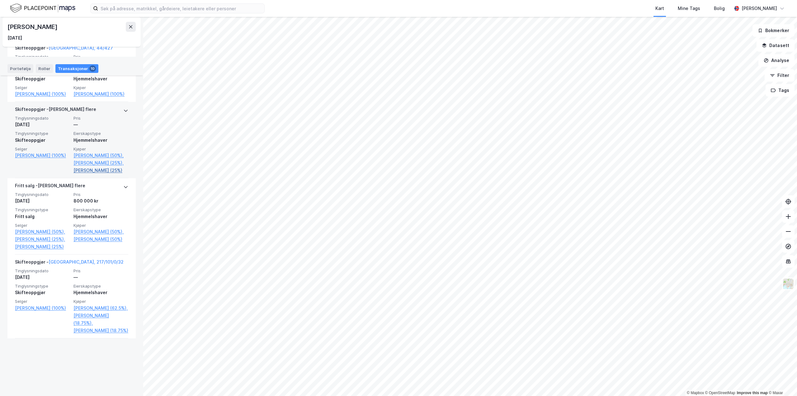
click at [86, 174] on link "[PERSON_NAME] (25%)" at bounding box center [100, 169] width 55 height 7
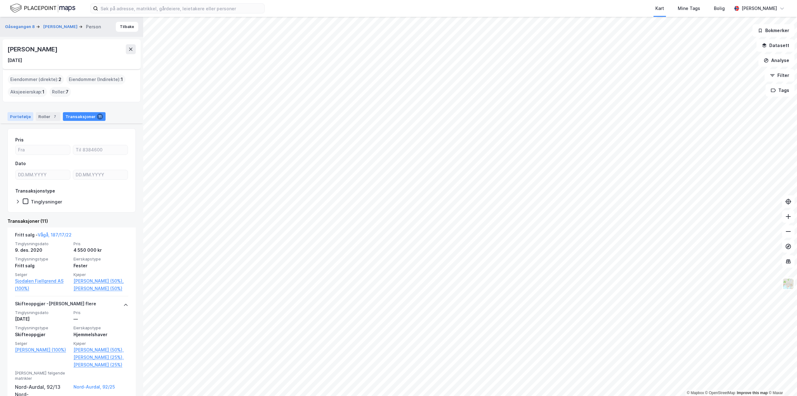
click at [17, 115] on div "Portefølje" at bounding box center [20, 116] width 26 height 9
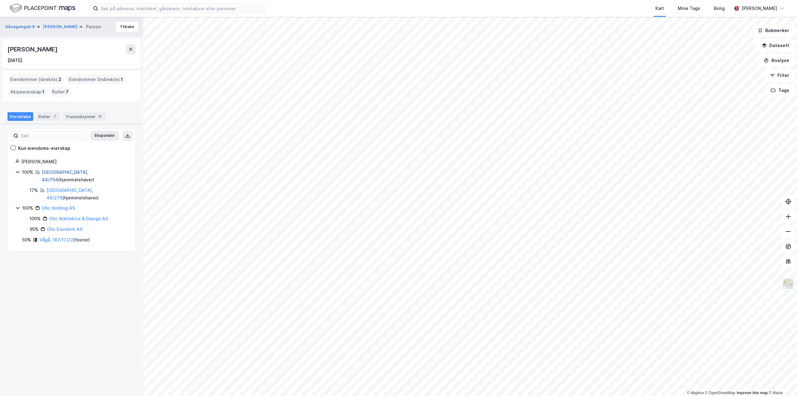
click at [61, 171] on link "[GEOGRAPHIC_DATA], 44/704" at bounding box center [65, 175] width 47 height 13
click at [43, 237] on link "Vågå, 187/17/22" at bounding box center [57, 239] width 34 height 5
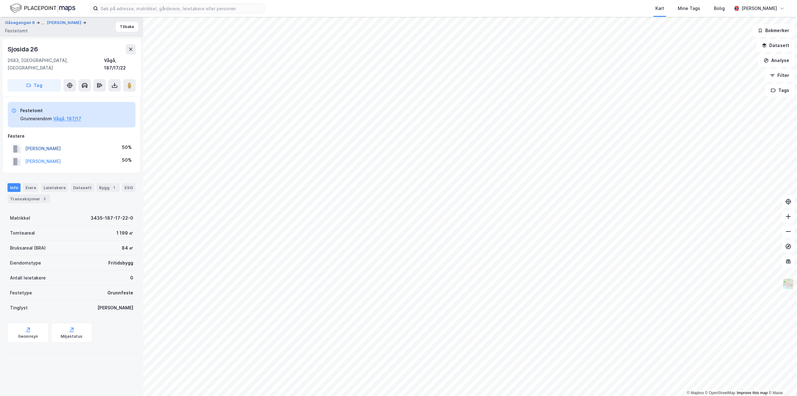
click at [0, 0] on button "[PERSON_NAME]" at bounding box center [0, 0] width 0 height 0
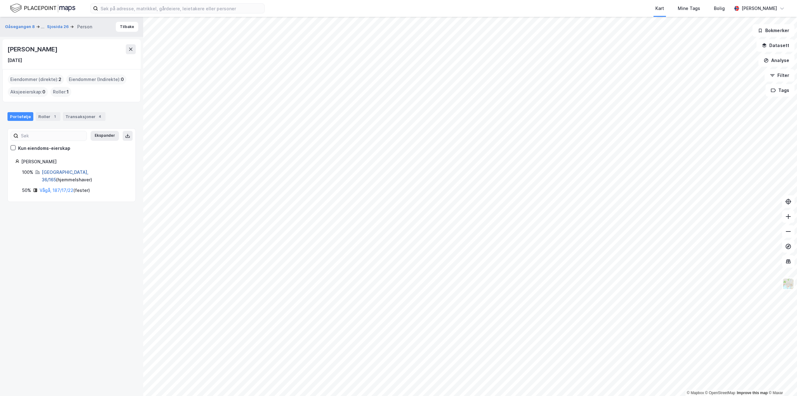
click at [59, 171] on link "[GEOGRAPHIC_DATA], 36/165" at bounding box center [65, 175] width 47 height 13
